Goal: Complete application form: Complete application form

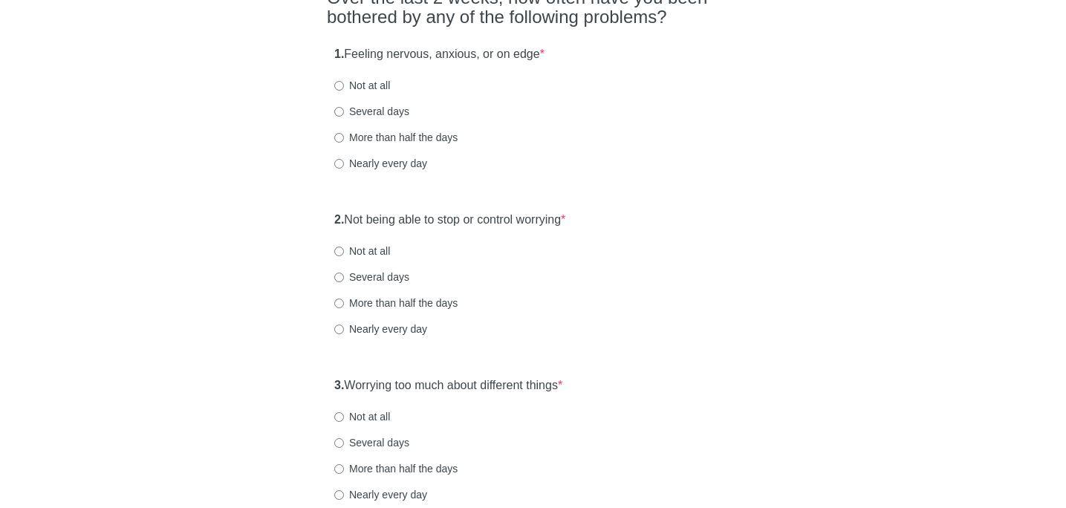
scroll to position [151, 0]
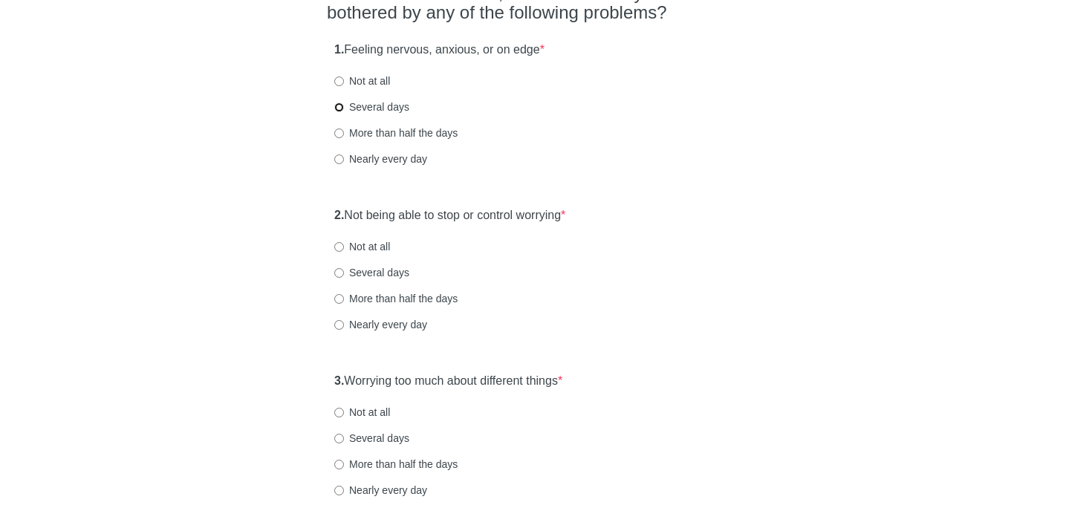
click at [338, 109] on input "Several days" at bounding box center [339, 108] width 10 height 10
radio input "true"
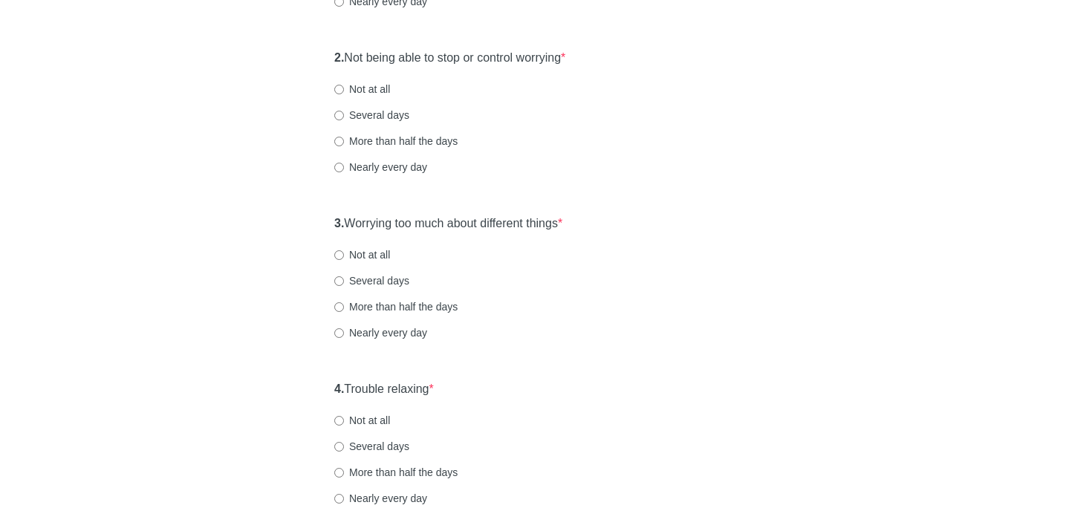
scroll to position [337, 0]
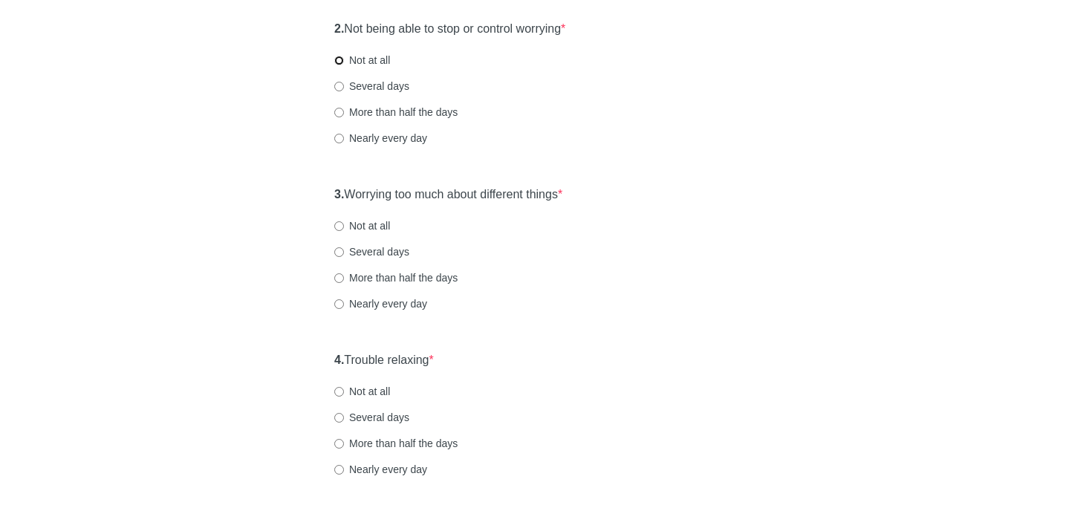
click at [341, 61] on input "Not at all" at bounding box center [339, 61] width 10 height 10
radio input "true"
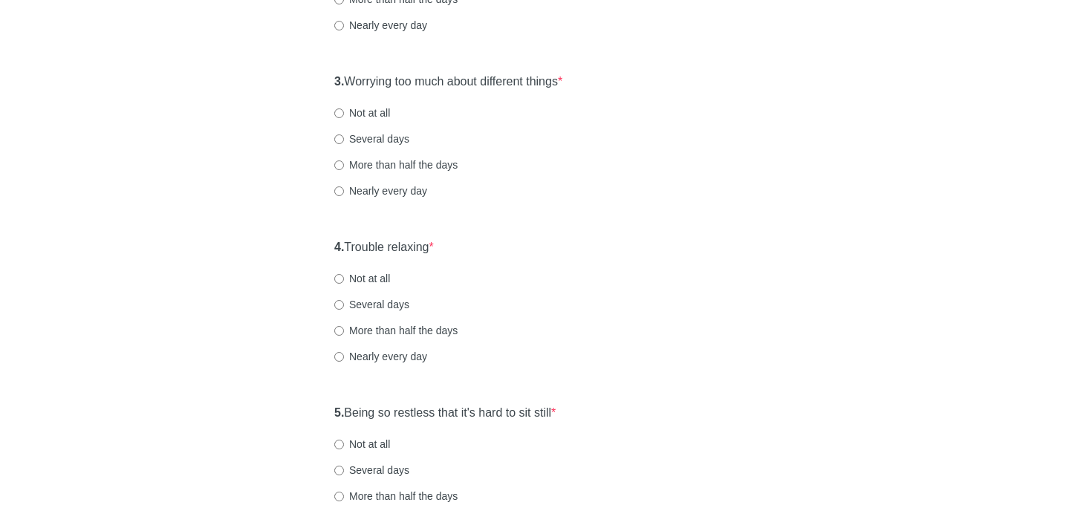
scroll to position [476, 0]
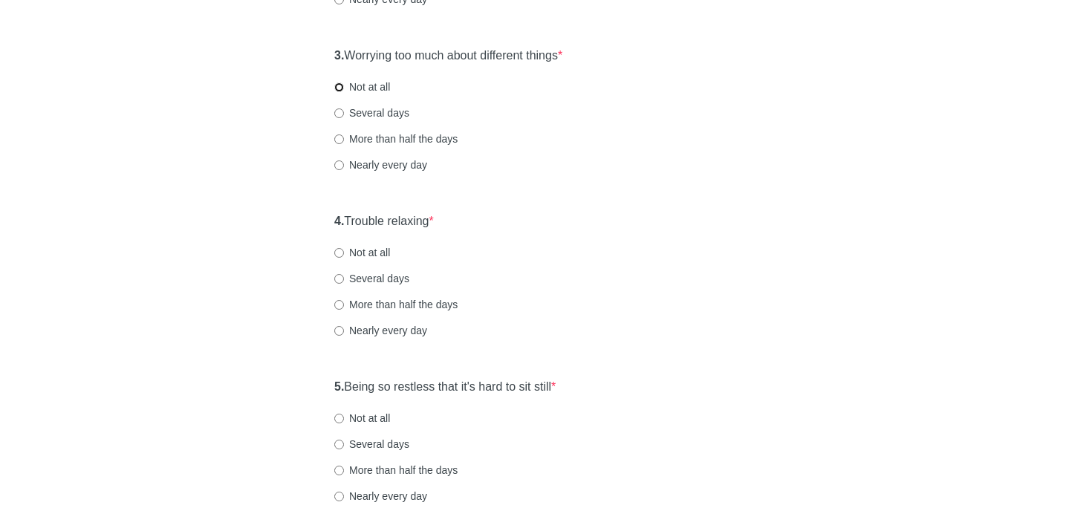
click at [340, 88] on input "Not at all" at bounding box center [339, 87] width 10 height 10
radio input "true"
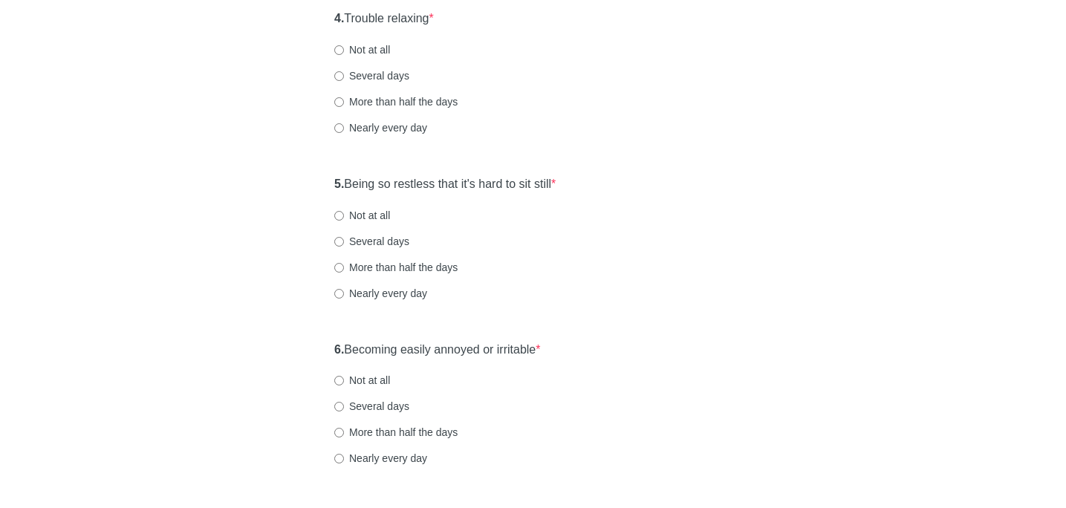
scroll to position [682, 0]
click at [339, 124] on input "Nearly every day" at bounding box center [339, 125] width 10 height 10
radio input "true"
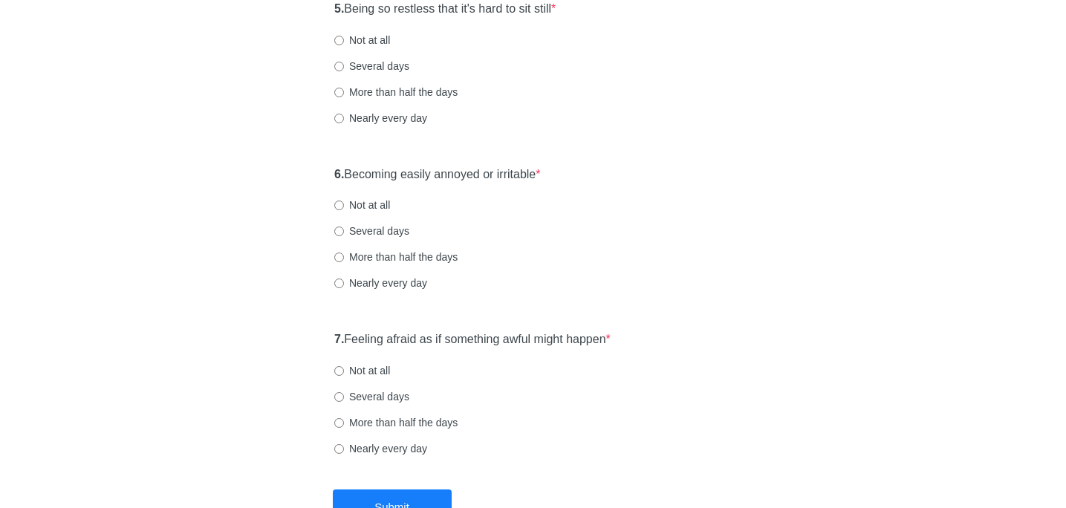
scroll to position [857, 0]
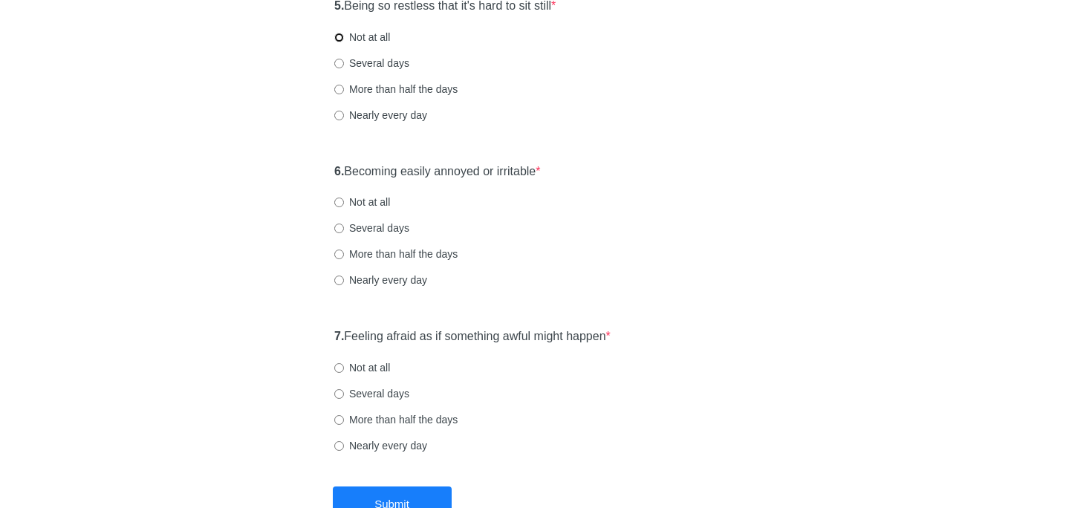
click at [340, 37] on input "Not at all" at bounding box center [339, 38] width 10 height 10
radio input "true"
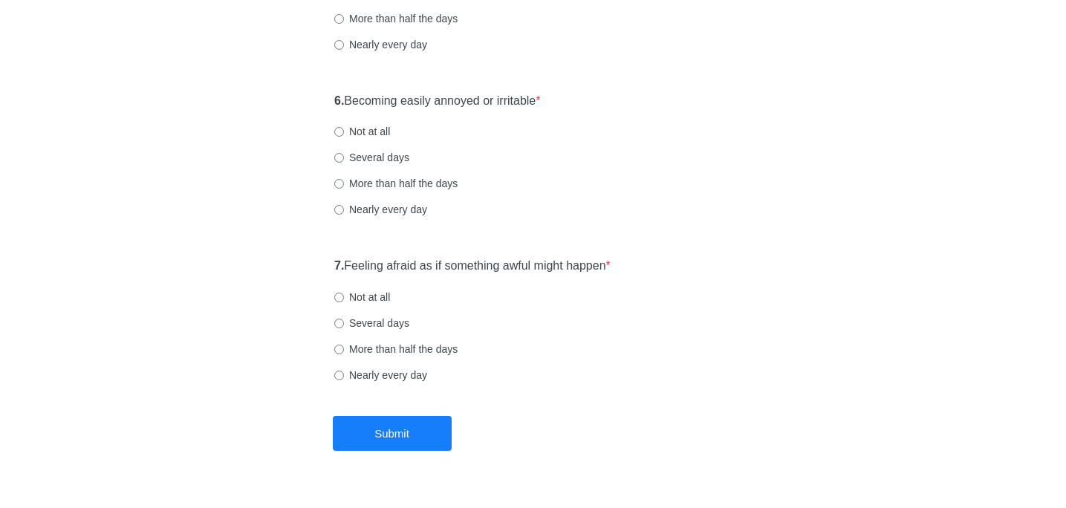
scroll to position [961, 0]
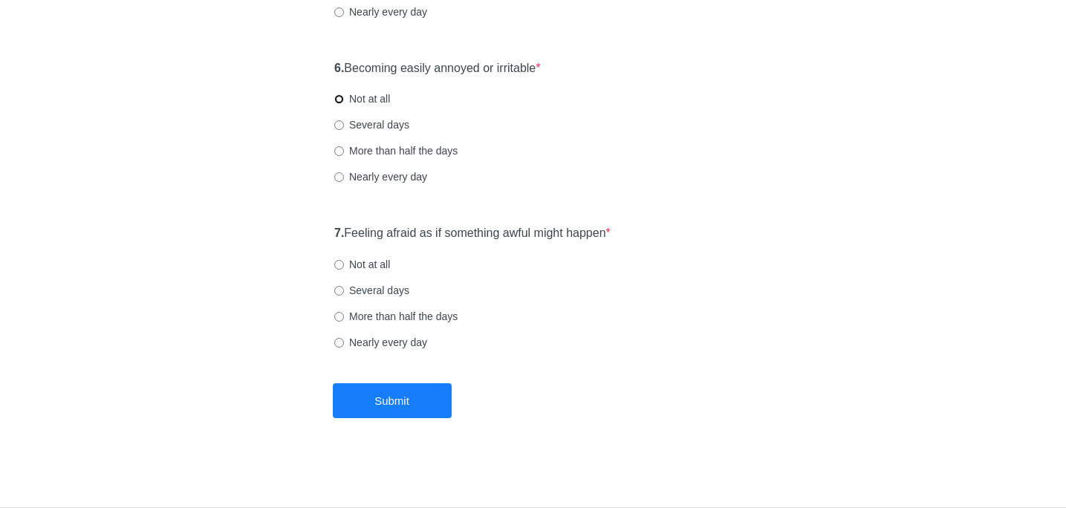
click at [340, 99] on input "Not at all" at bounding box center [339, 99] width 10 height 10
radio input "true"
click at [340, 266] on input "Not at all" at bounding box center [339, 265] width 10 height 10
radio input "true"
click at [402, 401] on button "Submit" at bounding box center [392, 400] width 119 height 35
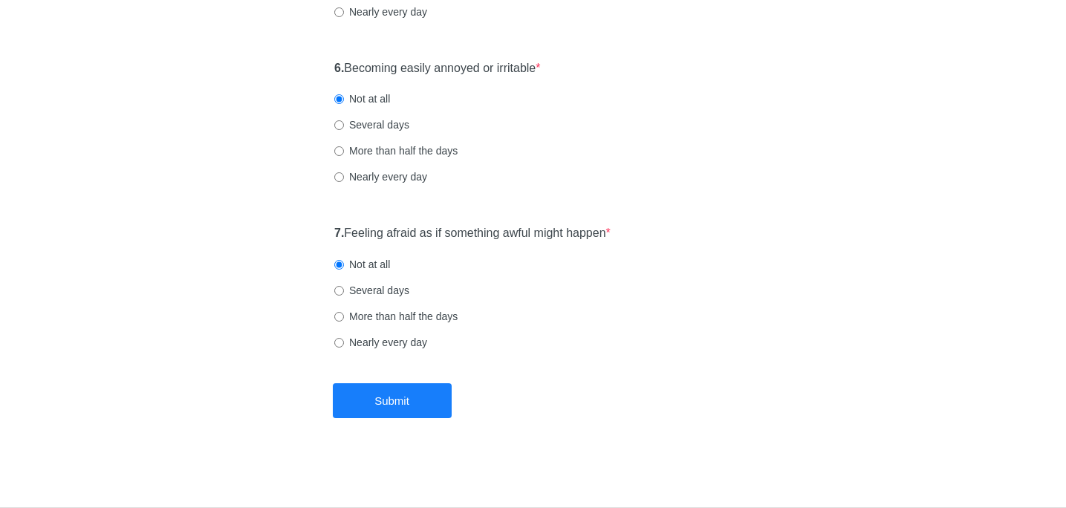
scroll to position [0, 0]
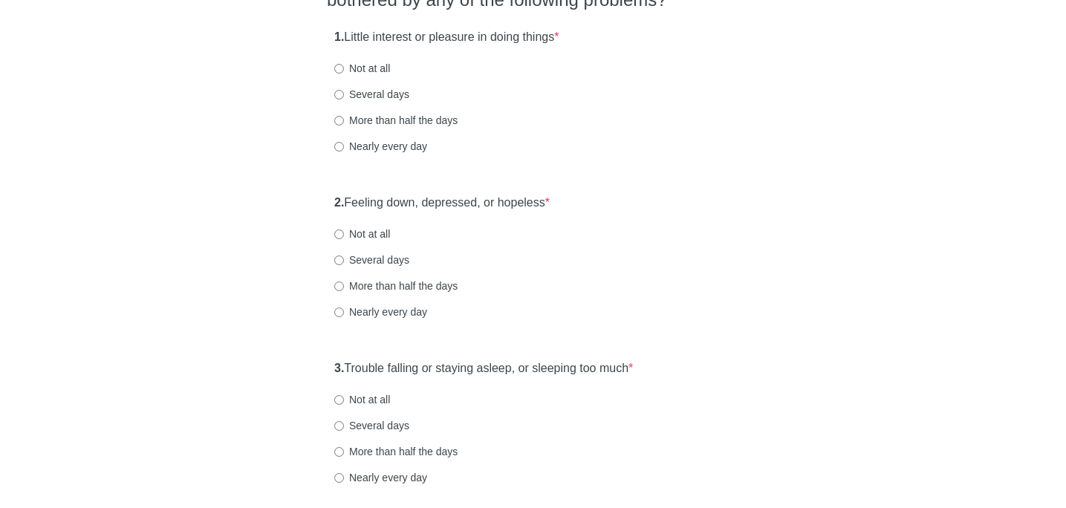
scroll to position [165, 0]
click at [343, 66] on input "Not at all" at bounding box center [339, 67] width 10 height 10
radio input "true"
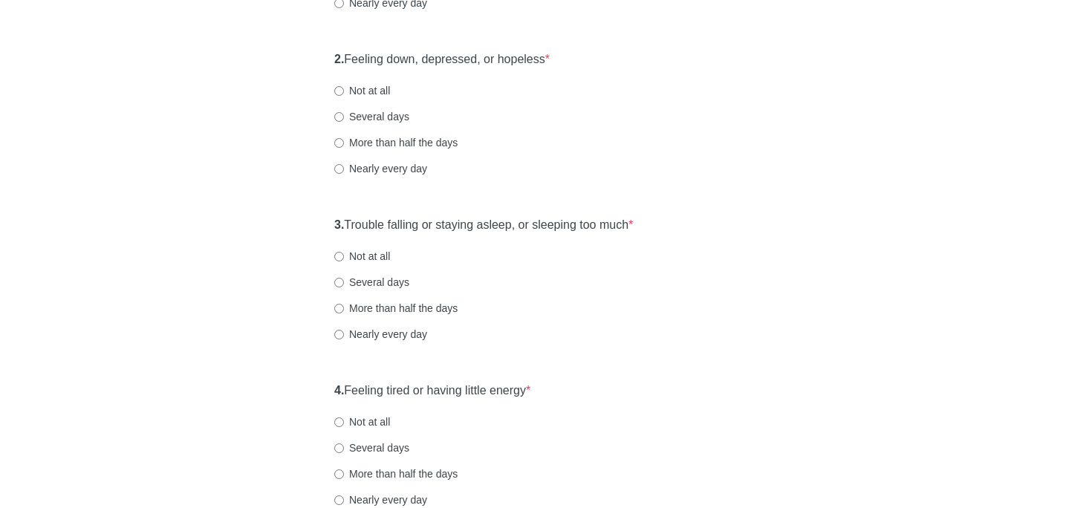
scroll to position [310, 0]
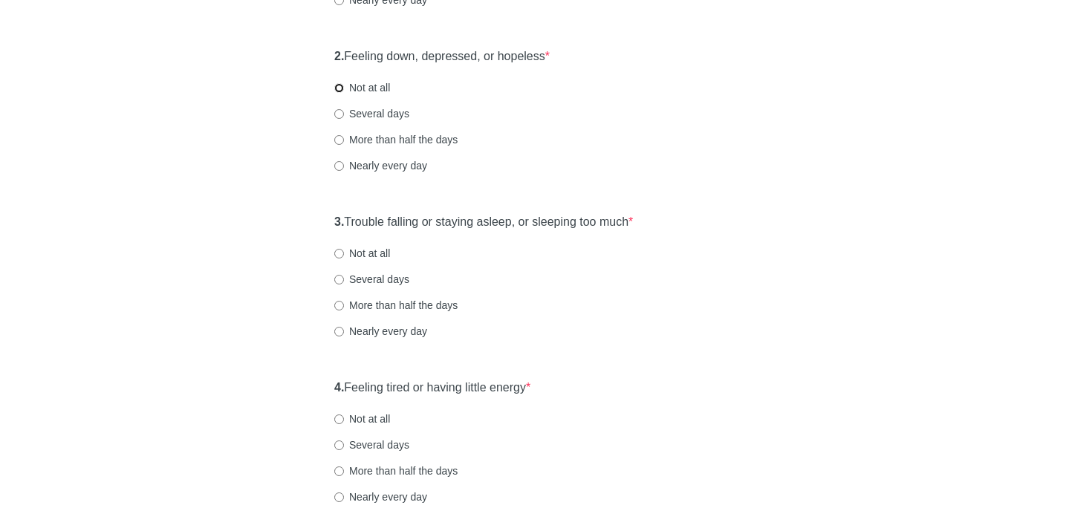
click at [342, 88] on input "Not at all" at bounding box center [339, 88] width 10 height 10
radio input "true"
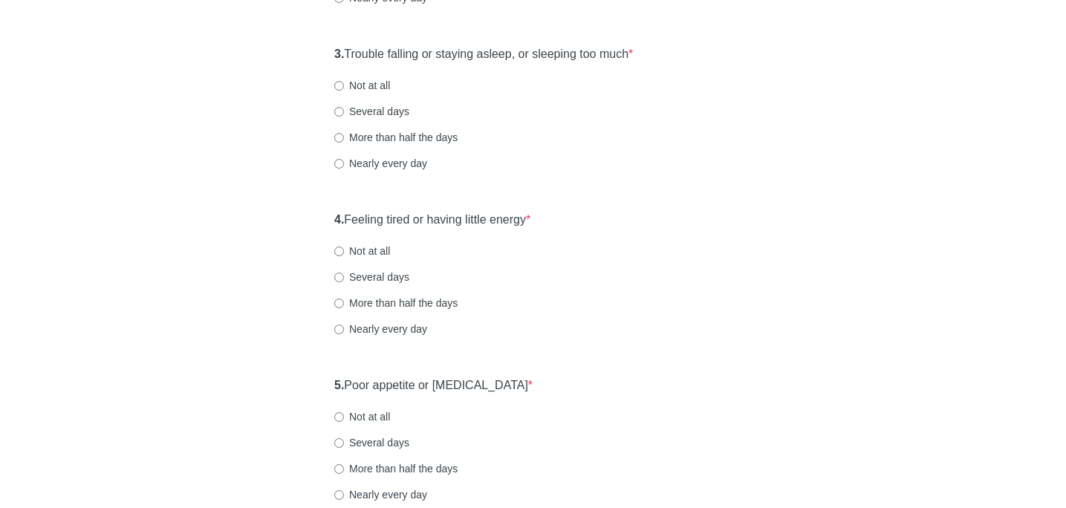
scroll to position [479, 0]
click at [339, 111] on input "Several days" at bounding box center [339, 111] width 10 height 10
radio input "true"
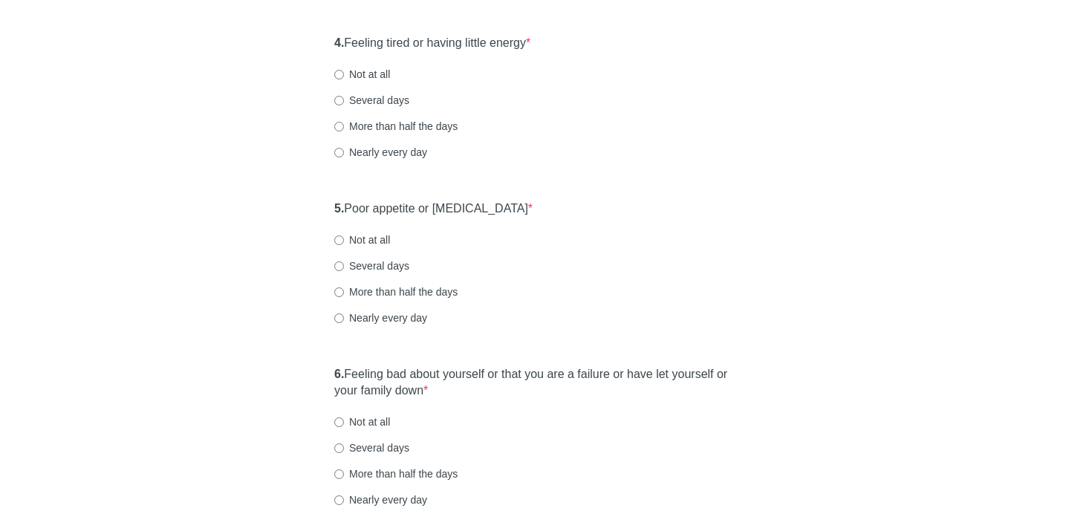
scroll to position [658, 0]
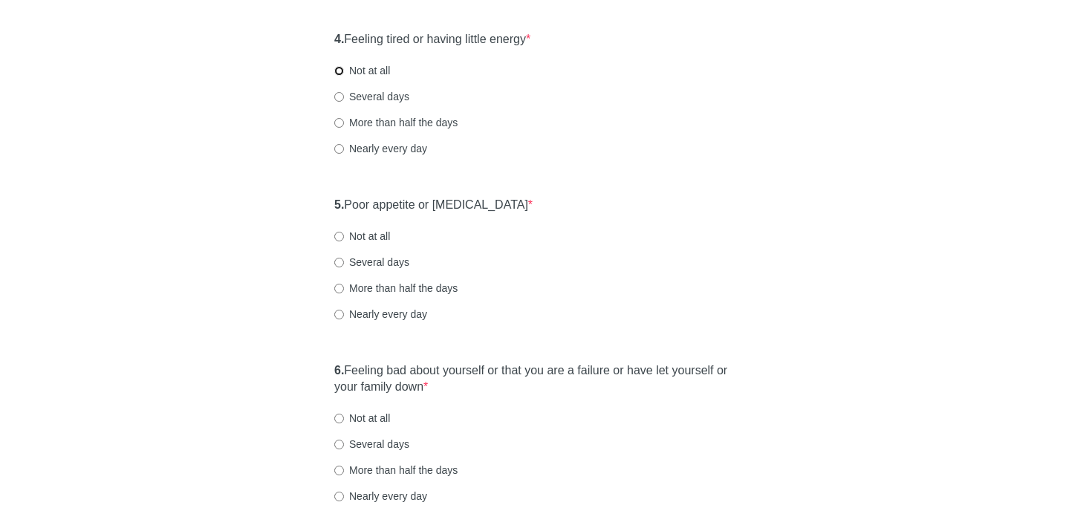
click at [340, 74] on input "Not at all" at bounding box center [339, 71] width 10 height 10
radio input "true"
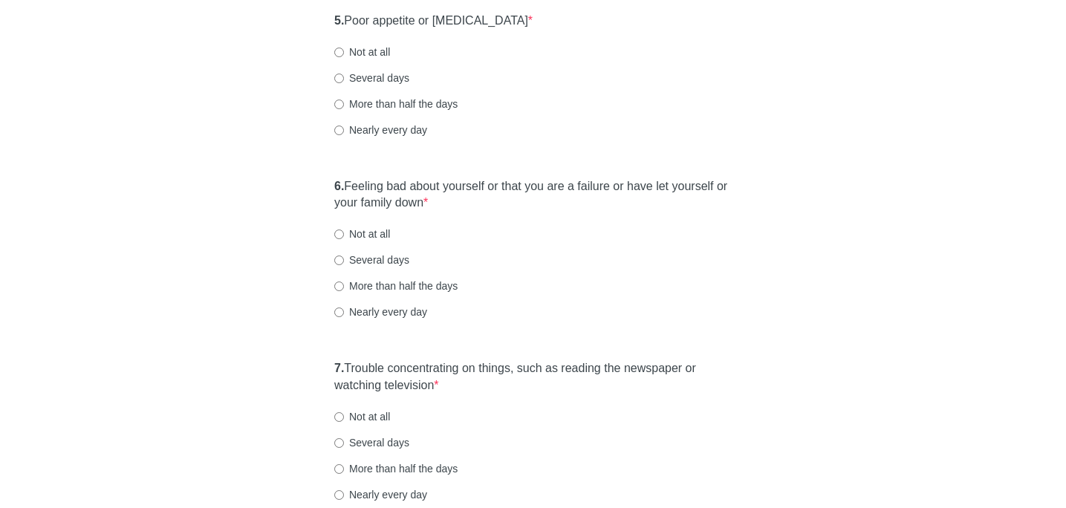
scroll to position [838, 0]
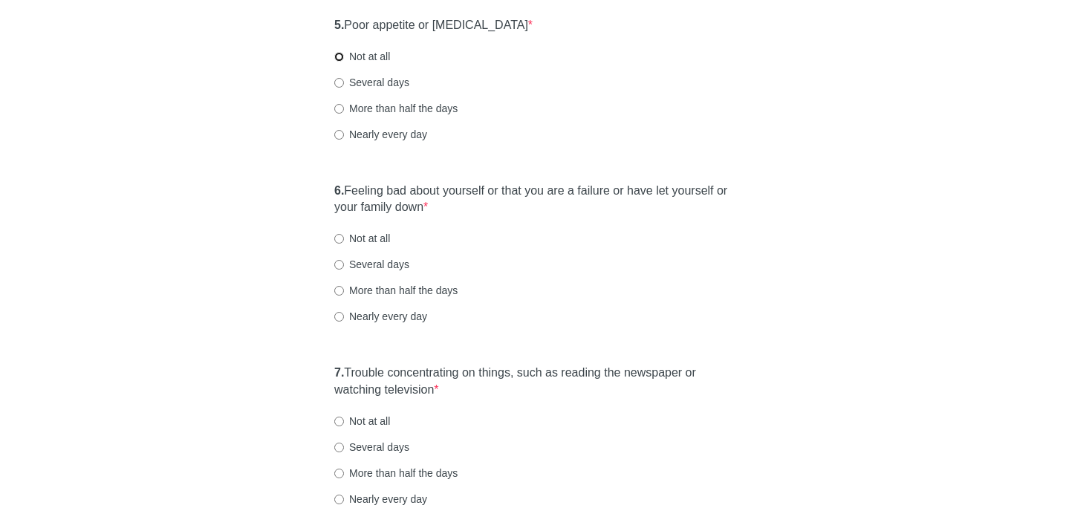
click at [340, 57] on input "Not at all" at bounding box center [339, 57] width 10 height 10
radio input "true"
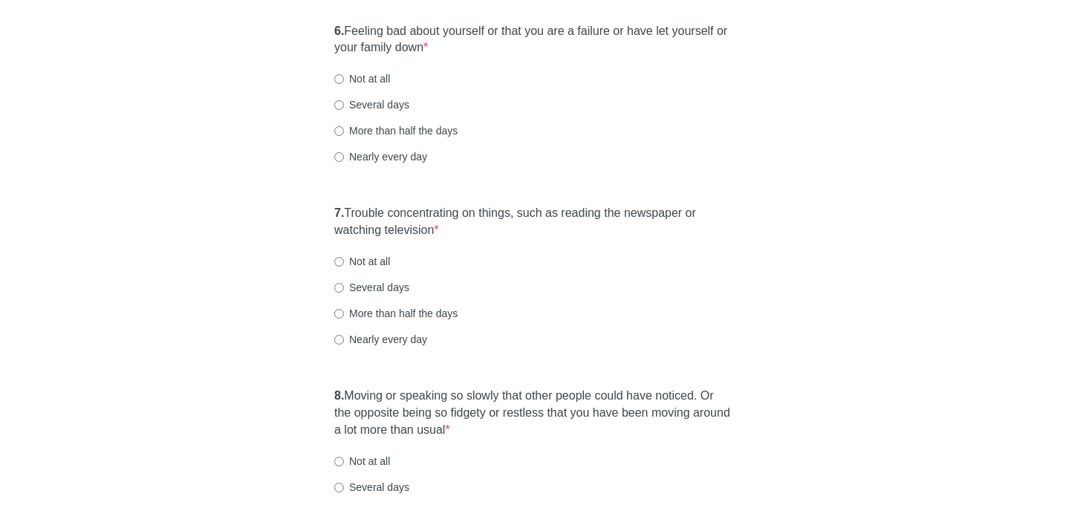
scroll to position [1002, 0]
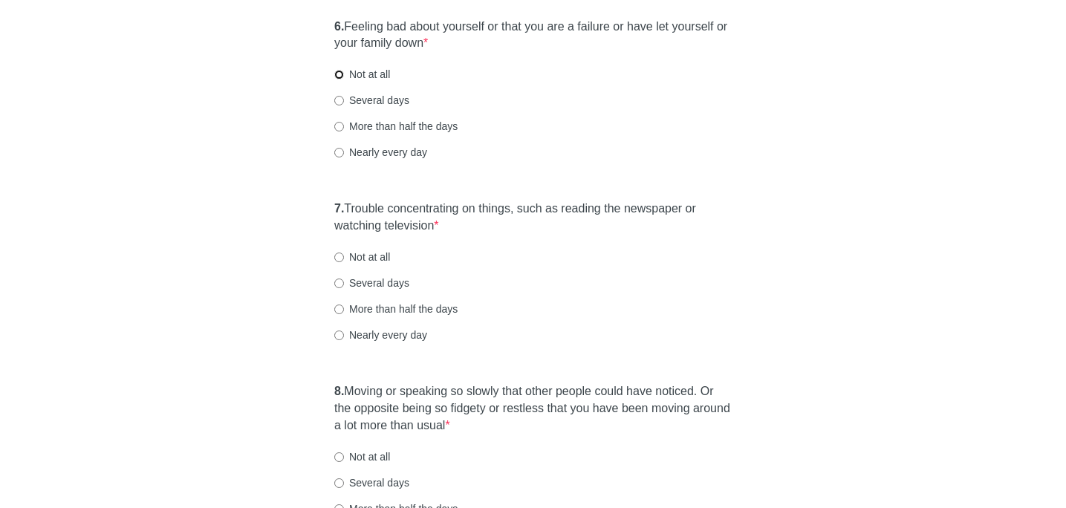
click at [337, 74] on input "Not at all" at bounding box center [339, 75] width 10 height 10
radio input "true"
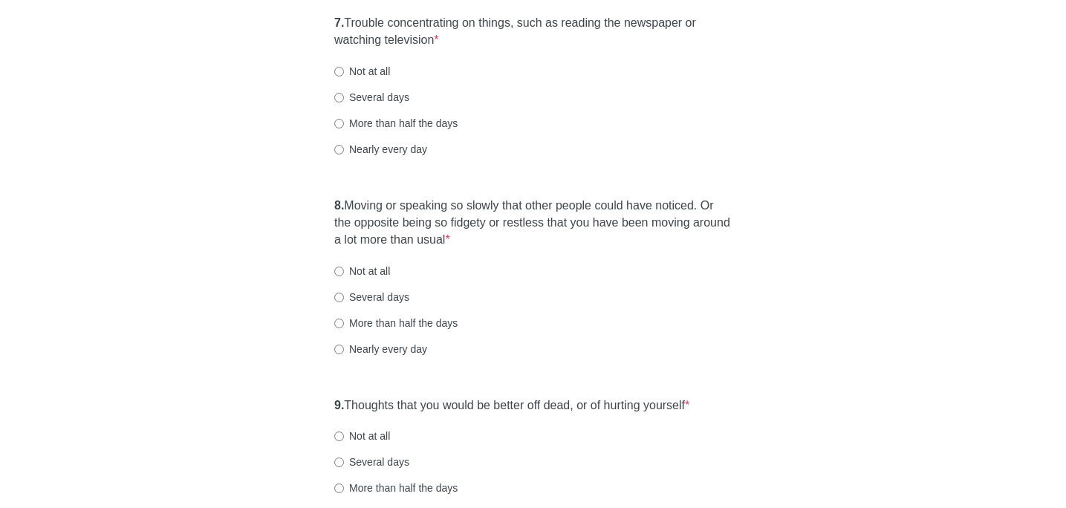
scroll to position [1196, 0]
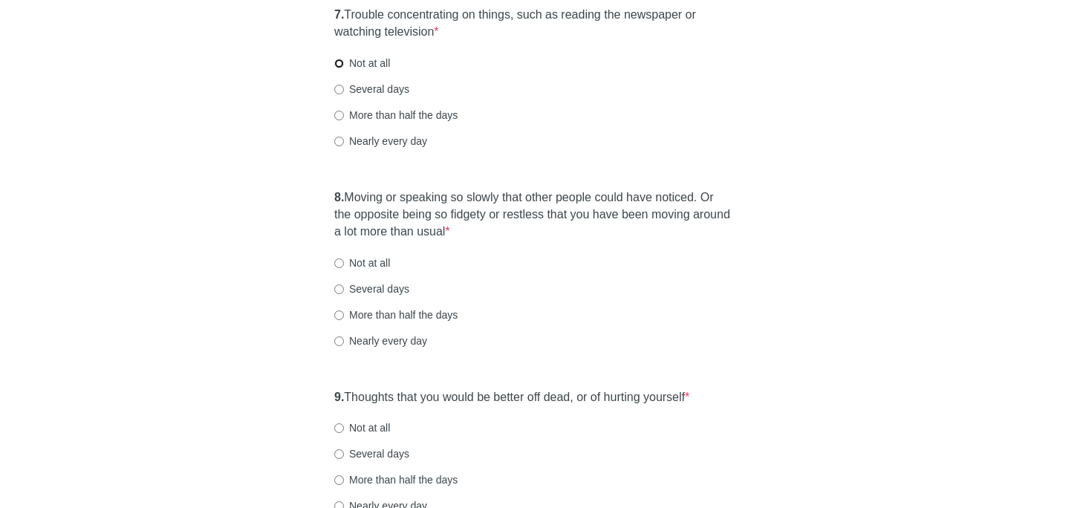
click at [338, 64] on input "Not at all" at bounding box center [339, 64] width 10 height 10
radio input "true"
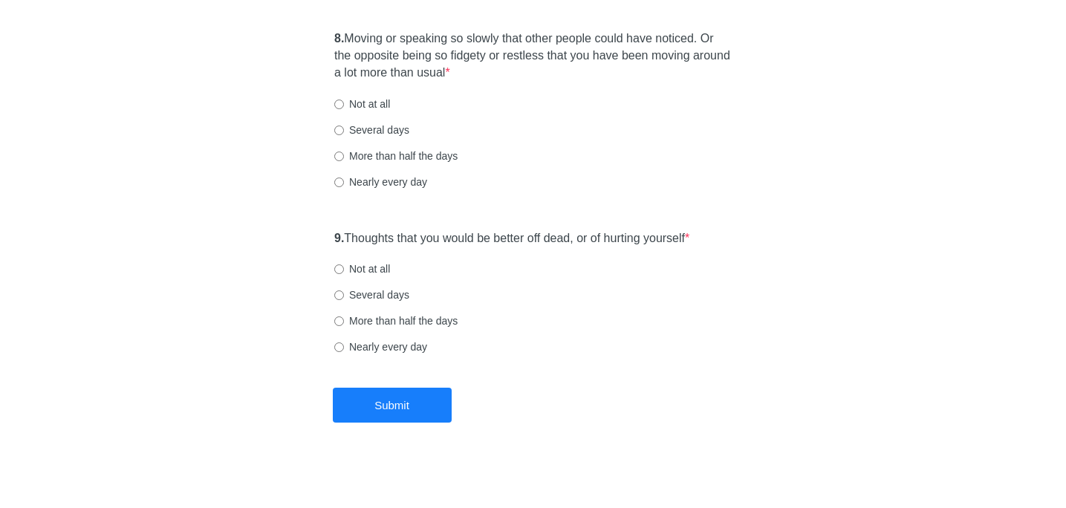
scroll to position [1360, 0]
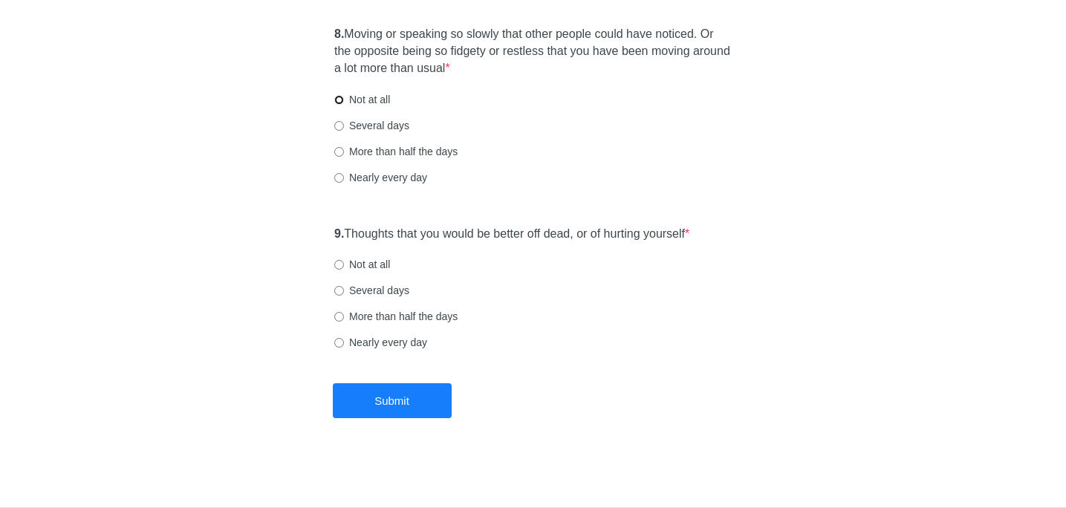
click at [341, 99] on input "Not at all" at bounding box center [339, 100] width 10 height 10
radio input "true"
click at [341, 265] on input "Not at all" at bounding box center [339, 265] width 10 height 10
radio input "true"
click at [400, 418] on button "Submit" at bounding box center [392, 400] width 119 height 35
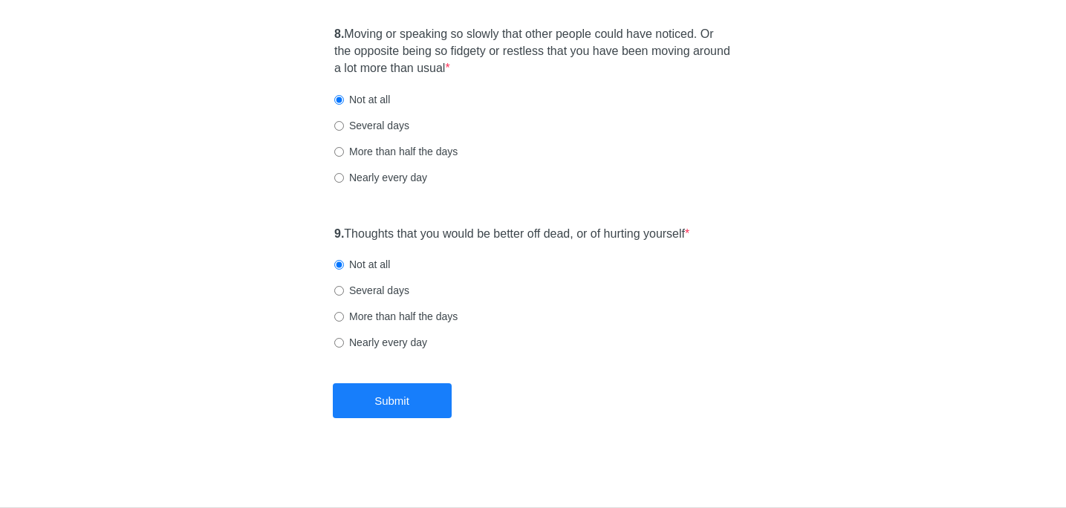
scroll to position [0, 0]
